Goal: Task Accomplishment & Management: Use online tool/utility

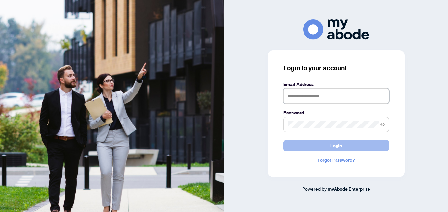
type input "**********"
click at [289, 146] on button "Login" at bounding box center [336, 145] width 106 height 11
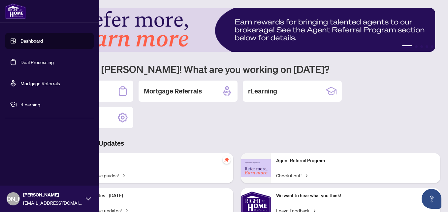
click at [20, 61] on link "Deal Processing" at bounding box center [36, 62] width 33 height 6
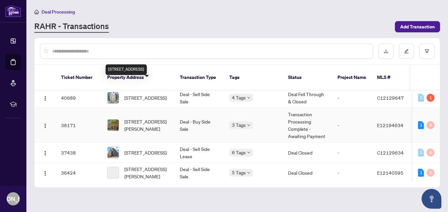
scroll to position [363, 0]
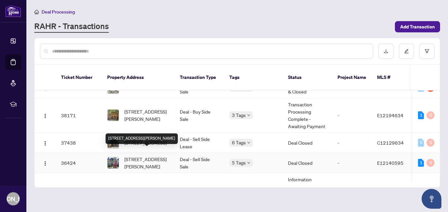
click at [140, 155] on span "[STREET_ADDRESS][PERSON_NAME]" at bounding box center [146, 162] width 45 height 15
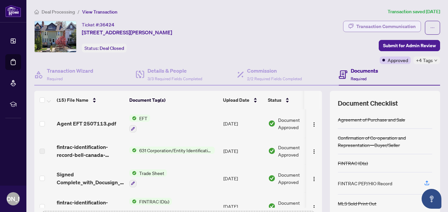
click at [360, 26] on div "Transaction Communication" at bounding box center [385, 26] width 59 height 11
